Goal: Find specific page/section: Find specific page/section

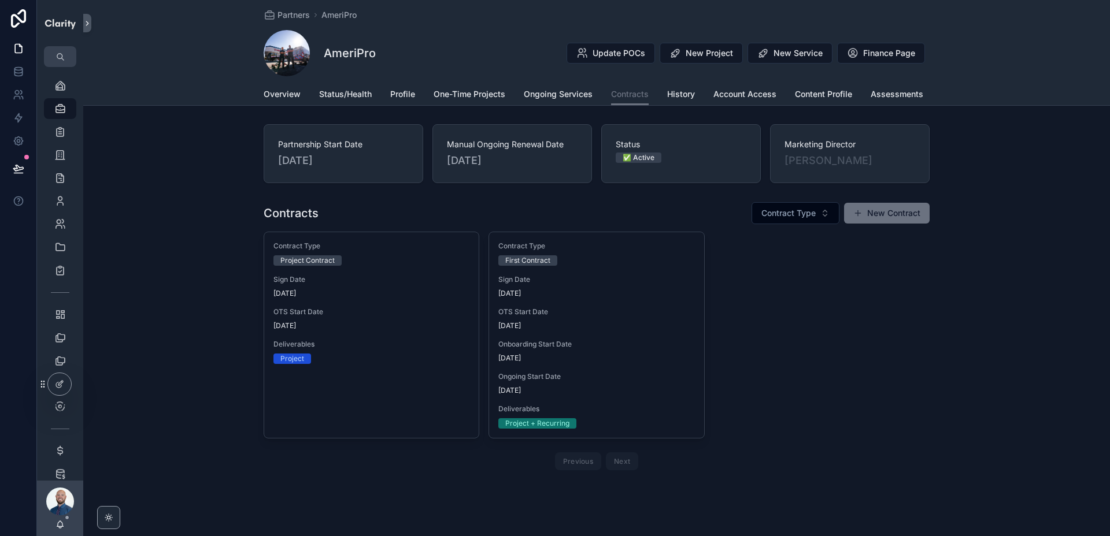
scroll to position [17, 0]
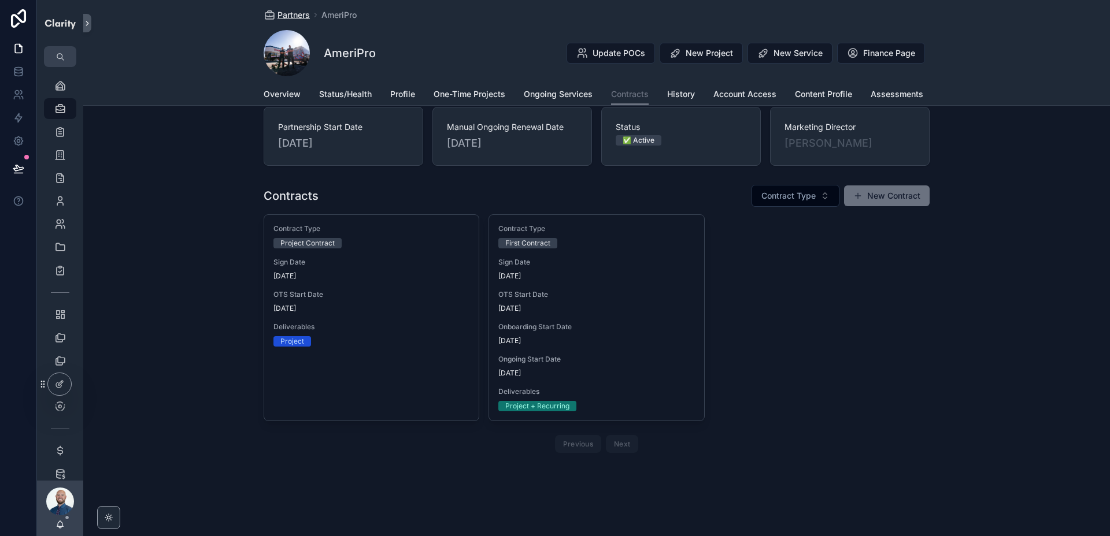
click at [291, 17] on span "Partners" at bounding box center [293, 15] width 32 height 12
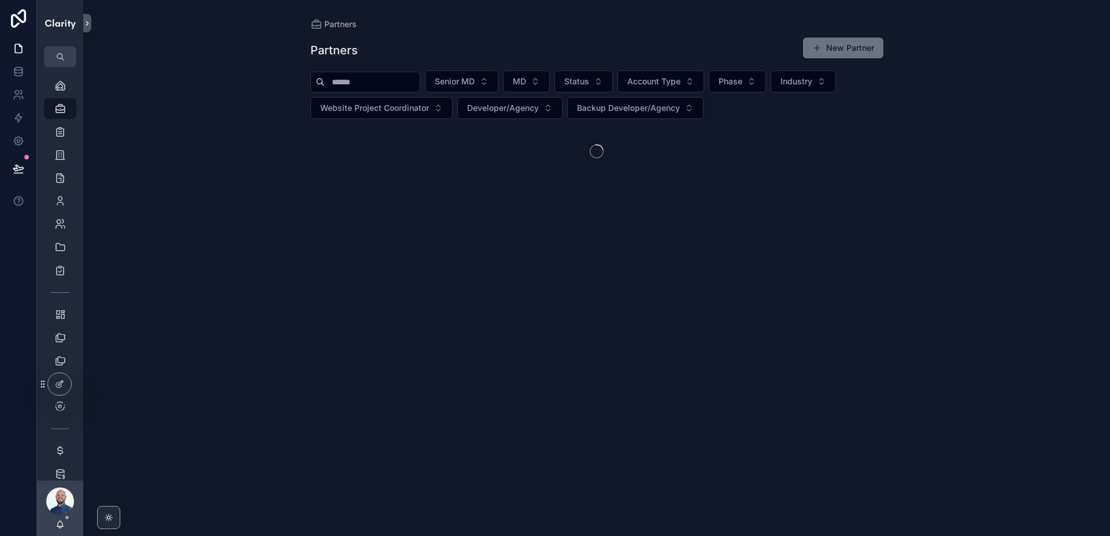
click at [387, 80] on input "scrollable content" at bounding box center [372, 82] width 95 height 16
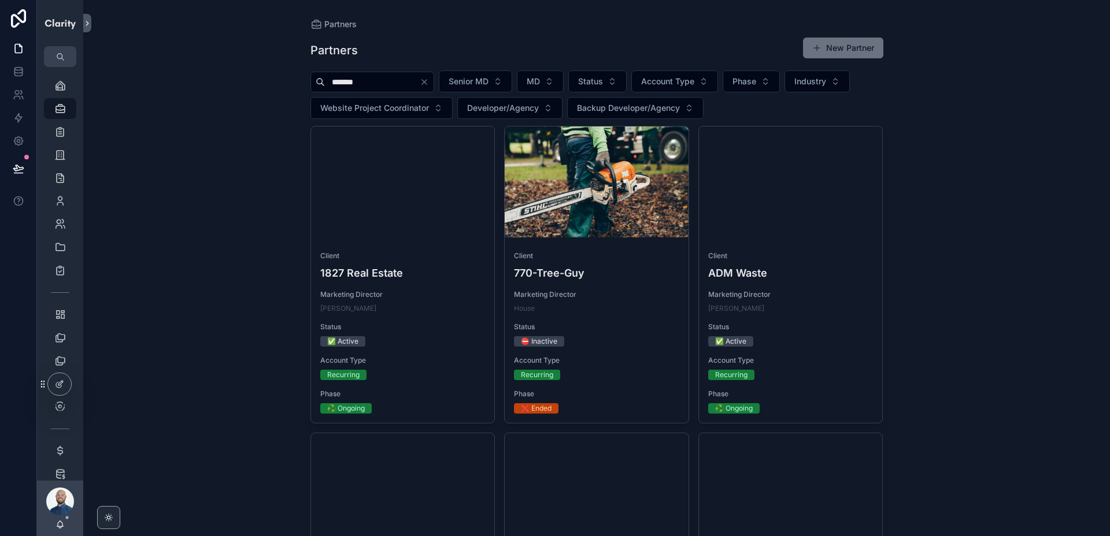
type input "********"
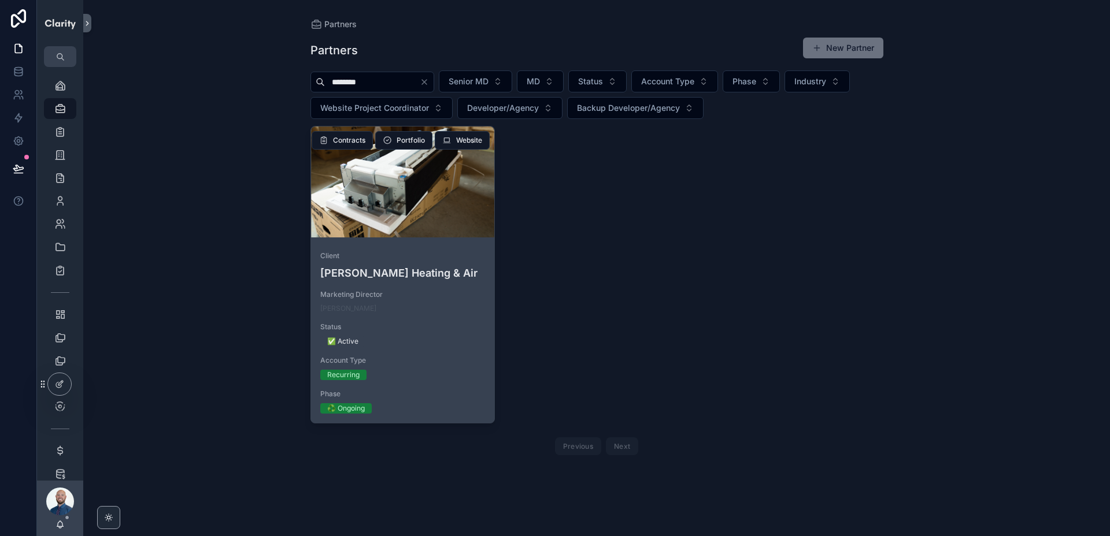
click at [370, 189] on div "scrollable content" at bounding box center [403, 182] width 184 height 111
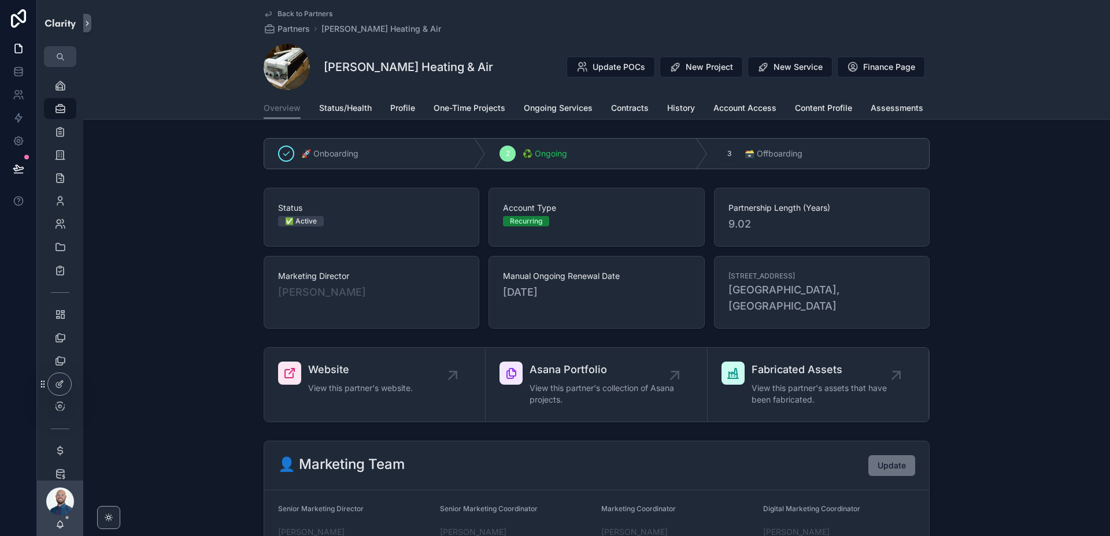
click at [306, 12] on span "Back to Partners" at bounding box center [304, 13] width 55 height 9
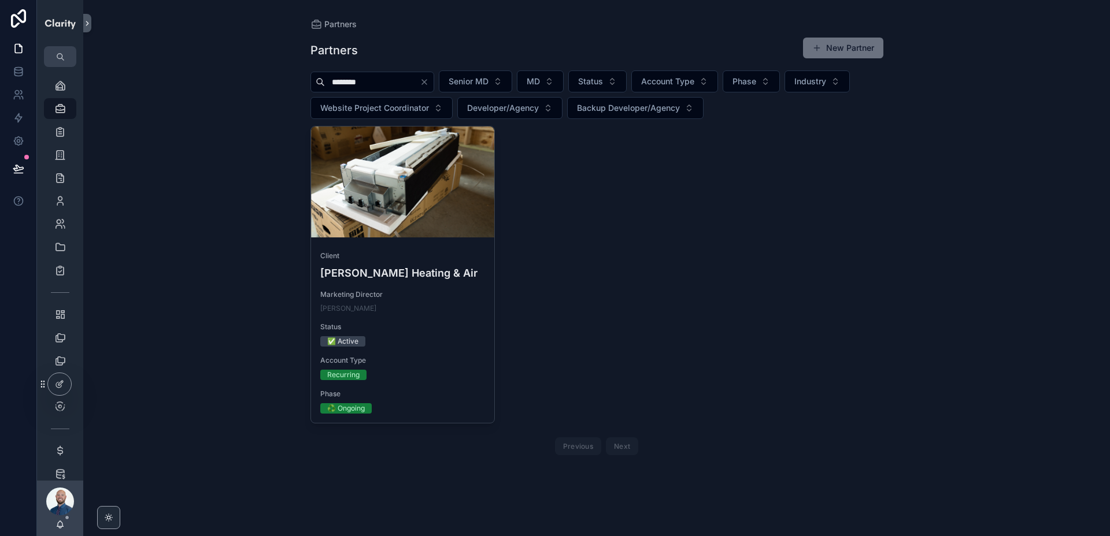
click at [429, 80] on icon "Clear" at bounding box center [424, 81] width 9 height 9
